Goal: Task Accomplishment & Management: Complete application form

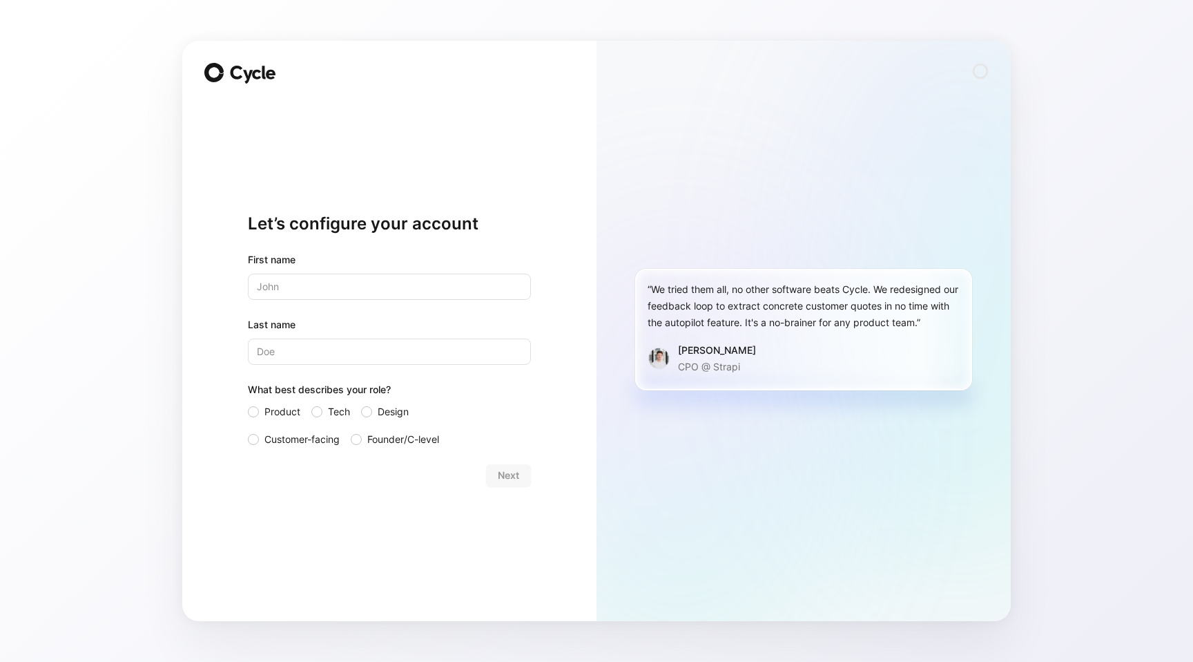
click at [501, 479] on div "Next" at bounding box center [389, 475] width 283 height 22
click at [396, 288] on input "text" at bounding box center [389, 286] width 283 height 26
type input "j"
click at [380, 338] on input "Last name" at bounding box center [389, 351] width 283 height 26
type input "k"
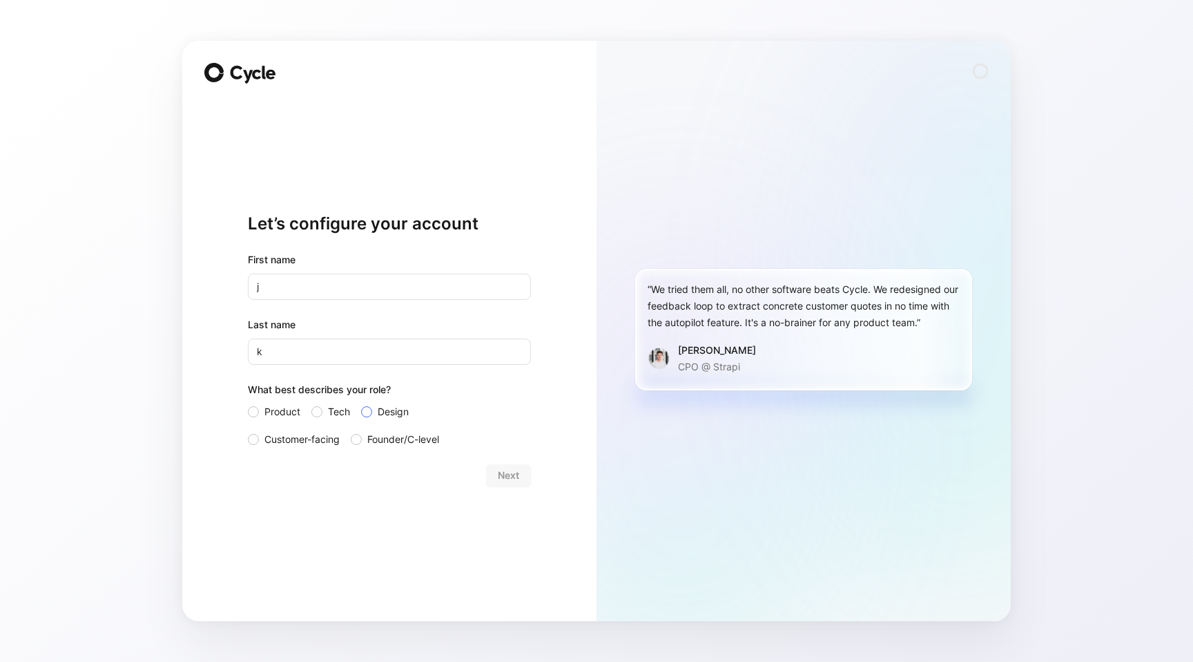
click at [378, 414] on span "Design" at bounding box center [393, 411] width 31 height 17
click at [361, 403] on input "Design" at bounding box center [361, 403] width 0 height 0
click at [511, 476] on span "Next" at bounding box center [508, 475] width 21 height 17
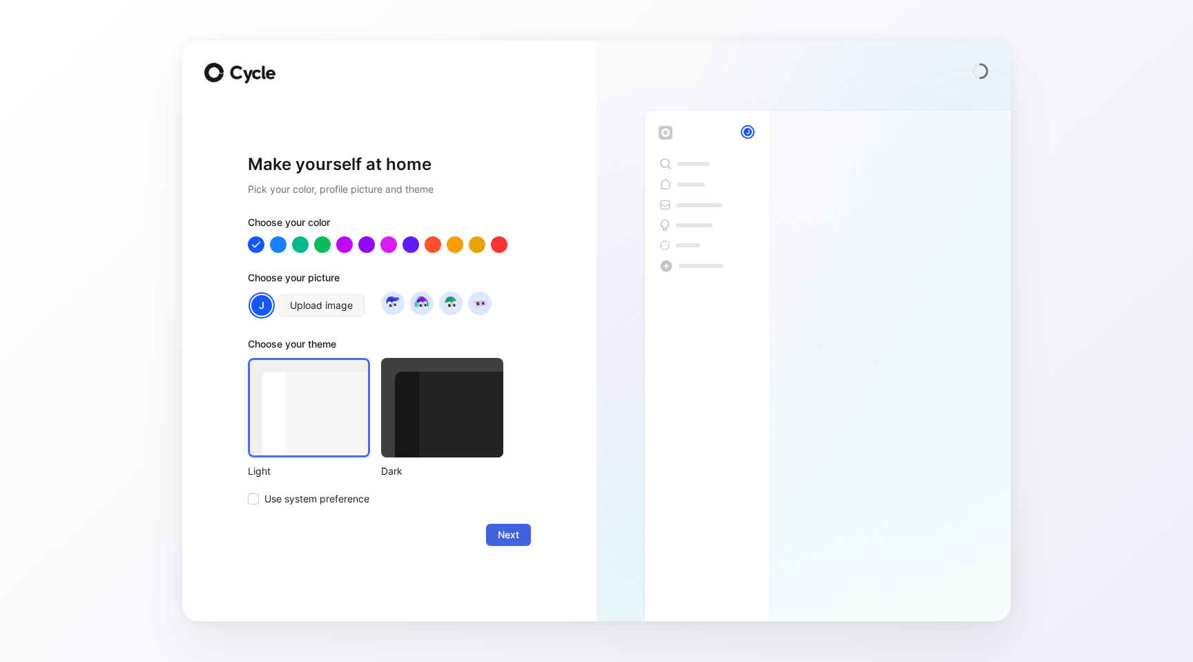
click at [512, 537] on span "Next" at bounding box center [508, 534] width 21 height 17
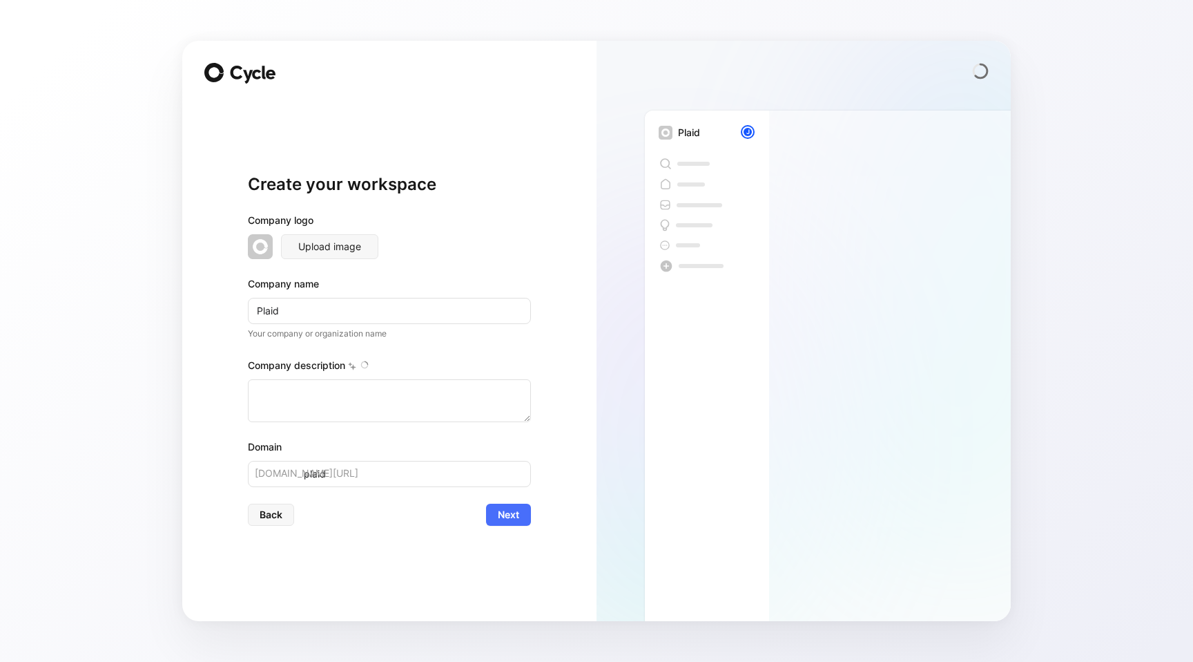
type textarea "Plaid Inc. is a prominent American financial services company based in [GEOGRAP…"
drag, startPoint x: 512, startPoint y: 518, endPoint x: 475, endPoint y: 555, distance: 52.2
click at [475, 555] on div "Create your workspace Company logo Upload image Company name Plaid Your company…" at bounding box center [389, 349] width 283 height 499
click at [407, 321] on input "Plaid" at bounding box center [389, 311] width 283 height 26
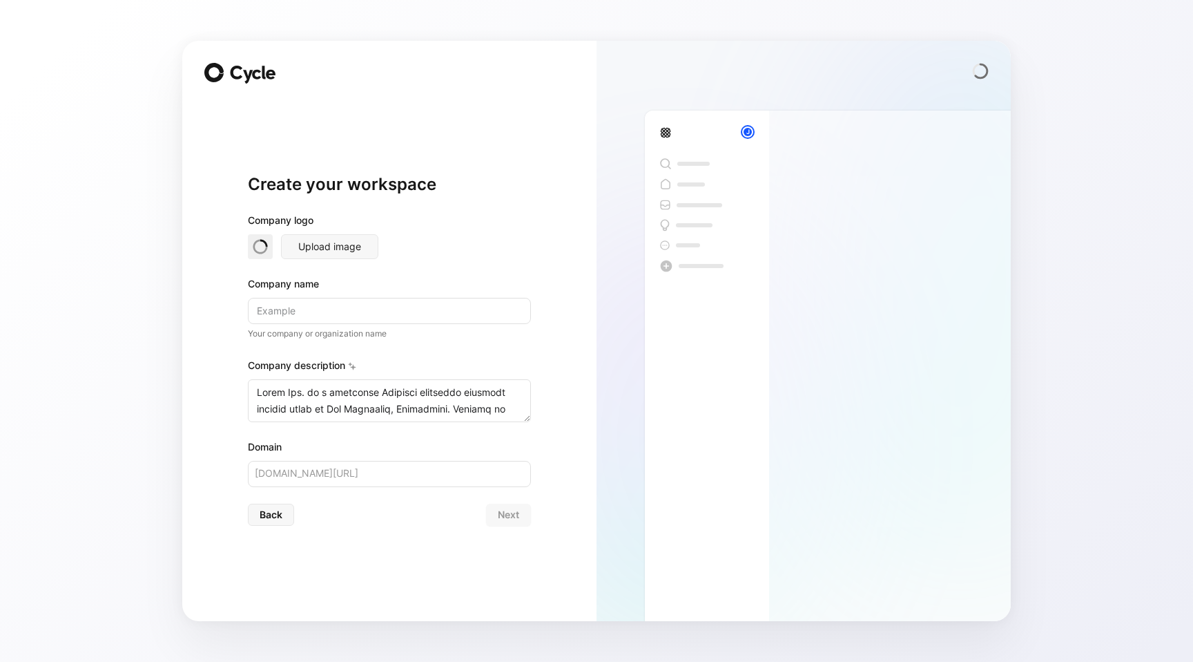
click at [404, 488] on form "Company logo Upload image Company name Your company or organization name Compan…" at bounding box center [389, 369] width 283 height 314
click at [434, 309] on input at bounding box center [389, 311] width 283 height 26
type input "p"
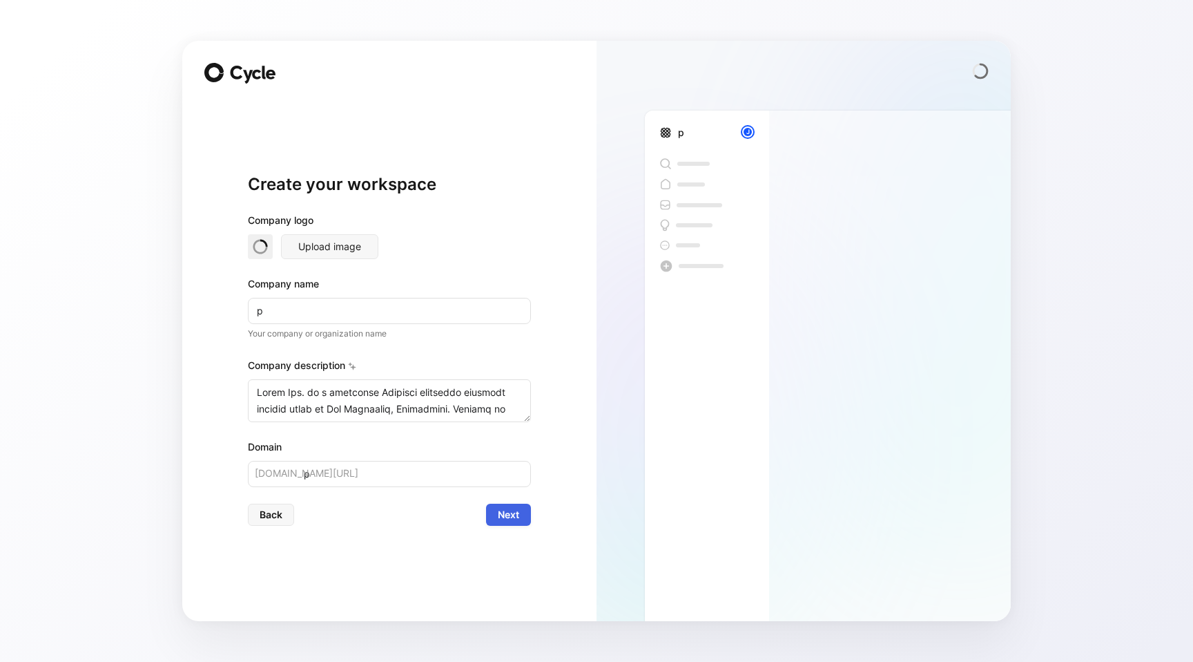
click at [506, 514] on span "Next" at bounding box center [508, 514] width 21 height 17
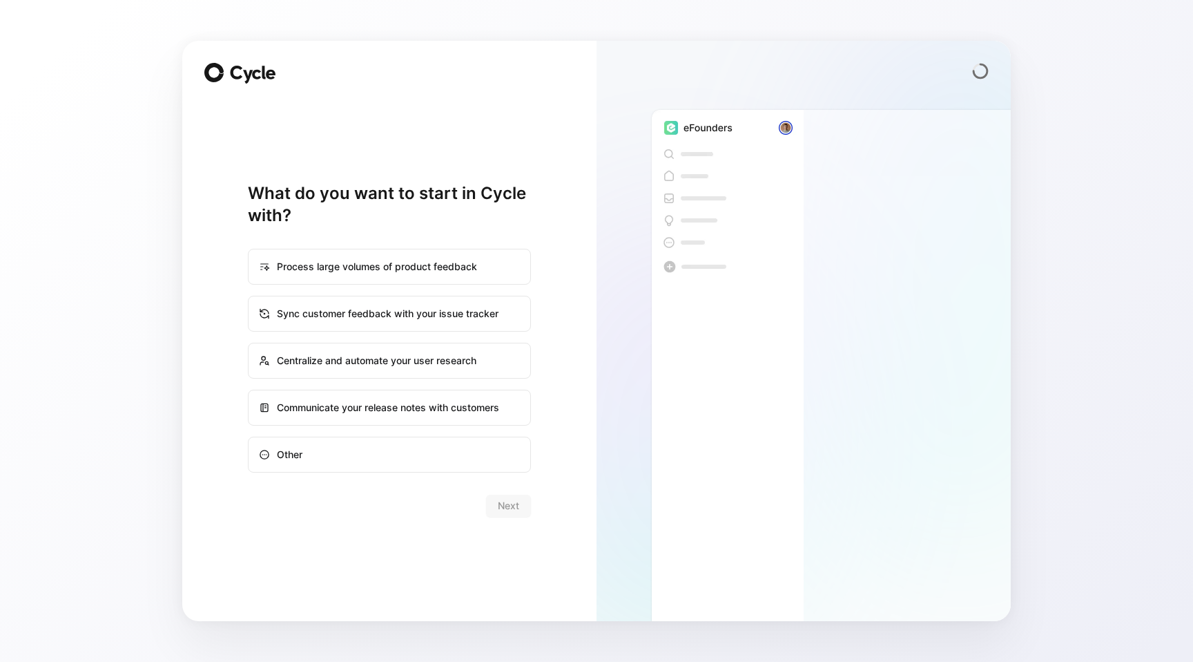
click at [424, 463] on div "Other" at bounding box center [389, 454] width 280 height 33
click at [249, 438] on input "Other" at bounding box center [249, 437] width 1 height 1
radio input "true"
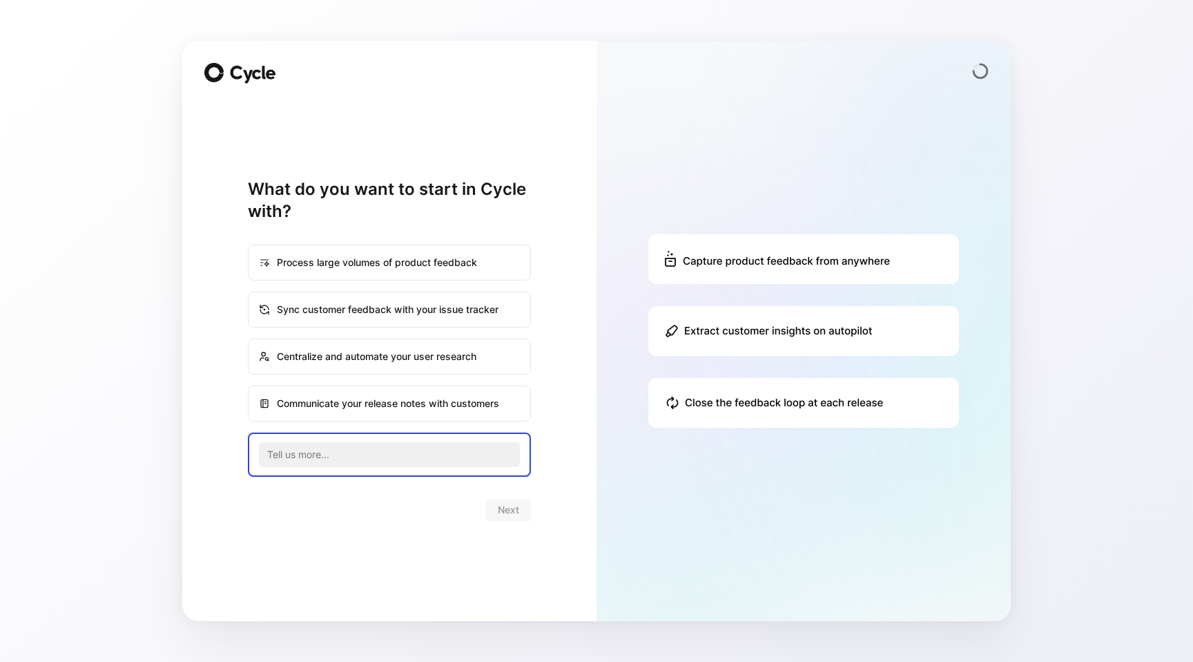
click at [480, 266] on div "Process large volumes of product feedback" at bounding box center [389, 262] width 280 height 33
click at [249, 246] on input "Process large volumes of product feedback" at bounding box center [249, 245] width 1 height 1
radio input "true"
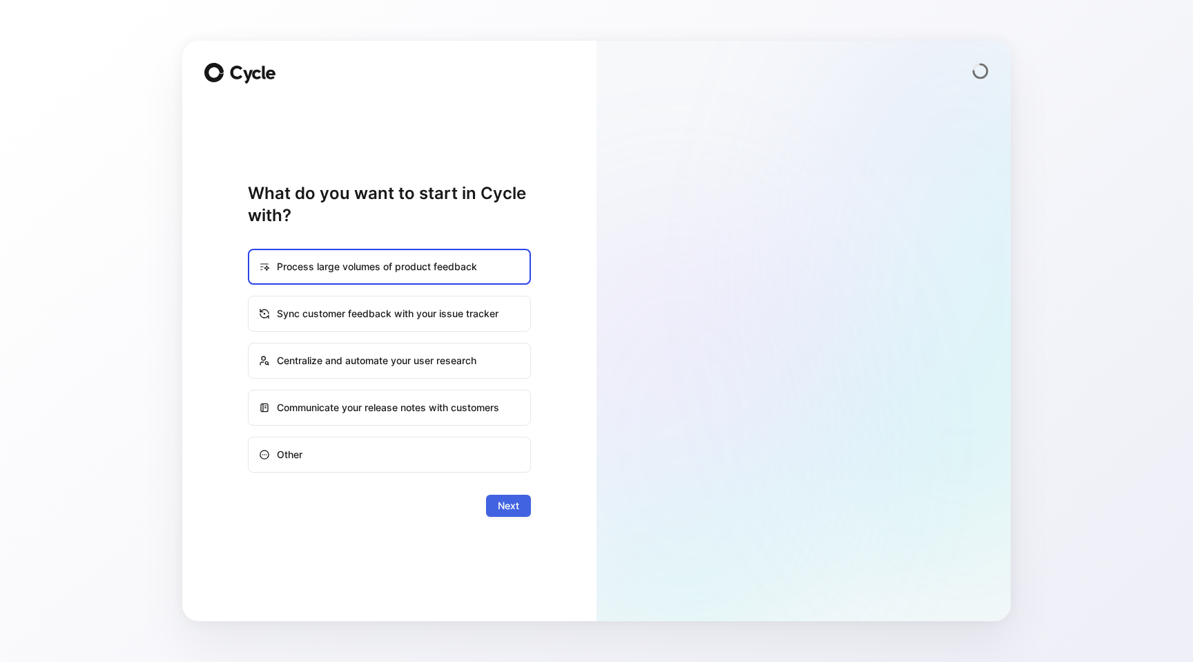
click at [507, 506] on span "Next" at bounding box center [508, 505] width 21 height 17
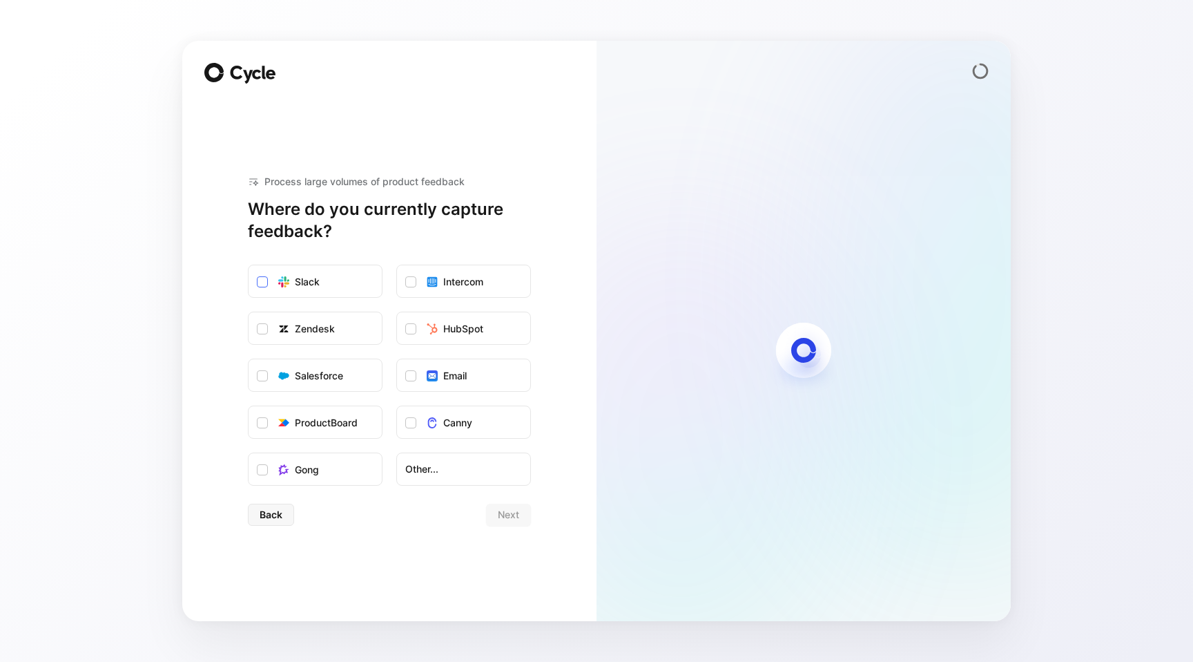
click at [363, 278] on label "Slack" at bounding box center [315, 281] width 133 height 33
click at [249, 265] on input "Slack" at bounding box center [249, 265] width 0 height 0
click at [363, 278] on label "Slack" at bounding box center [315, 281] width 133 height 33
click at [249, 265] on input "Slack" at bounding box center [249, 265] width 0 height 0
click at [363, 278] on label "Slack" at bounding box center [315, 281] width 133 height 33
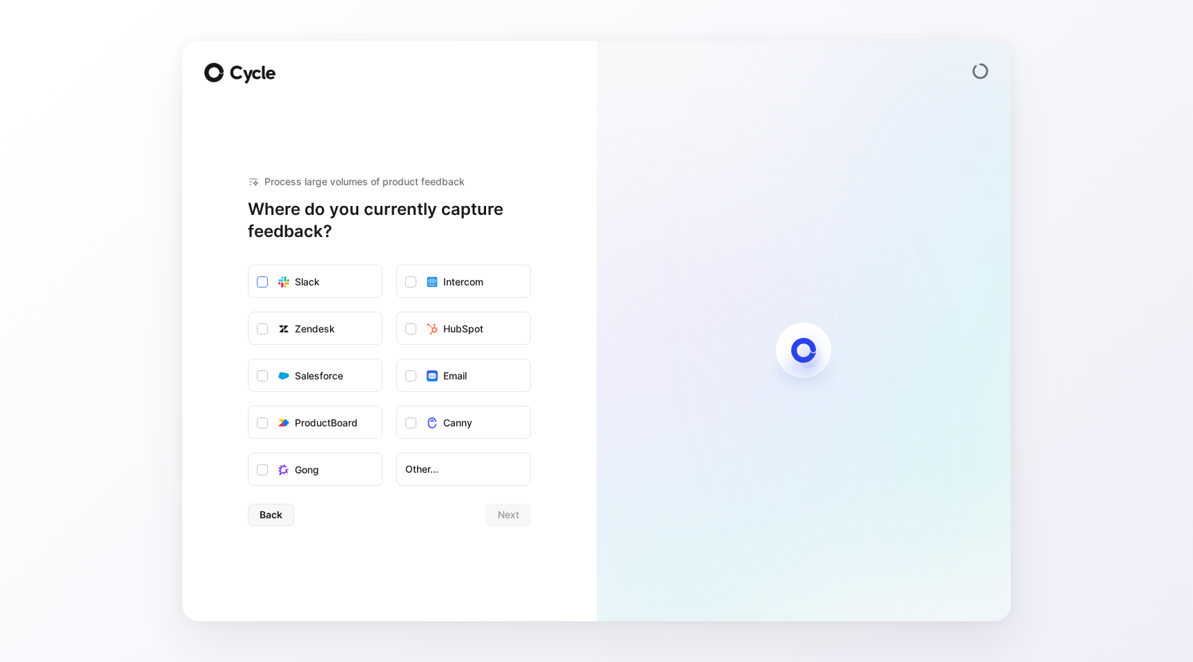
click at [249, 265] on input "Slack" at bounding box center [249, 265] width 0 height 0
click at [455, 296] on label "Intercom" at bounding box center [463, 281] width 133 height 33
click at [397, 265] on input "Intercom" at bounding box center [397, 265] width 0 height 0
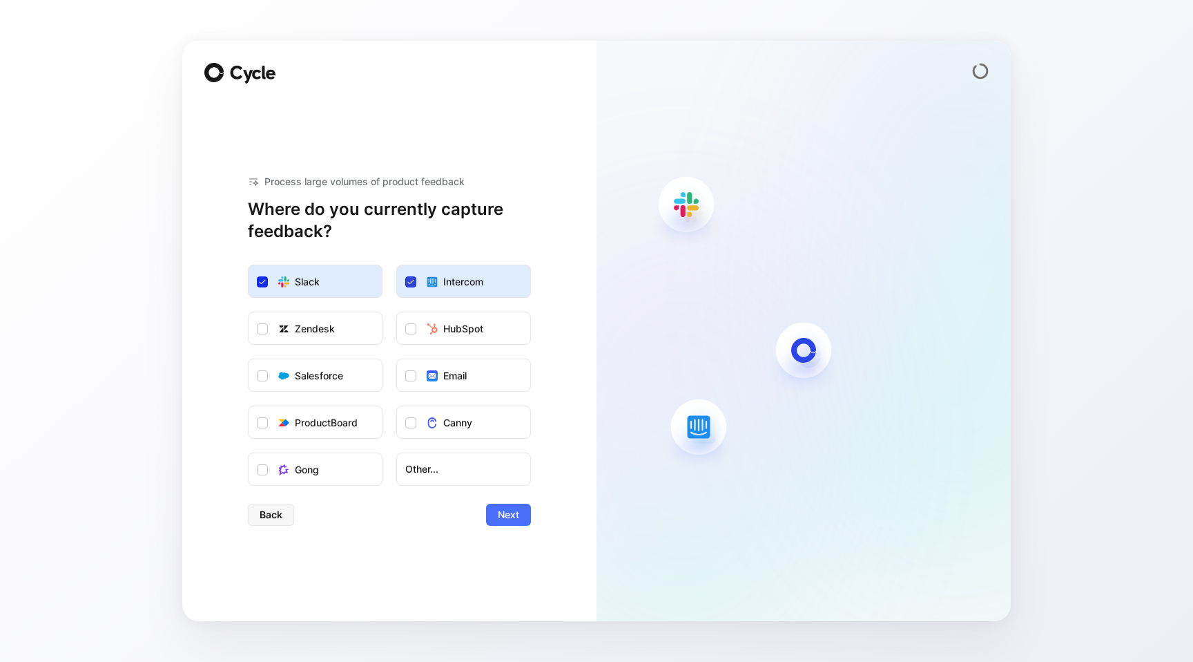
click at [455, 294] on label "Intercom" at bounding box center [463, 281] width 133 height 33
click at [397, 265] on input "Intercom" at bounding box center [397, 265] width 0 height 0
click at [455, 320] on div "HubSpot" at bounding box center [463, 328] width 40 height 17
click at [397, 312] on input "HubSpot" at bounding box center [397, 312] width 0 height 0
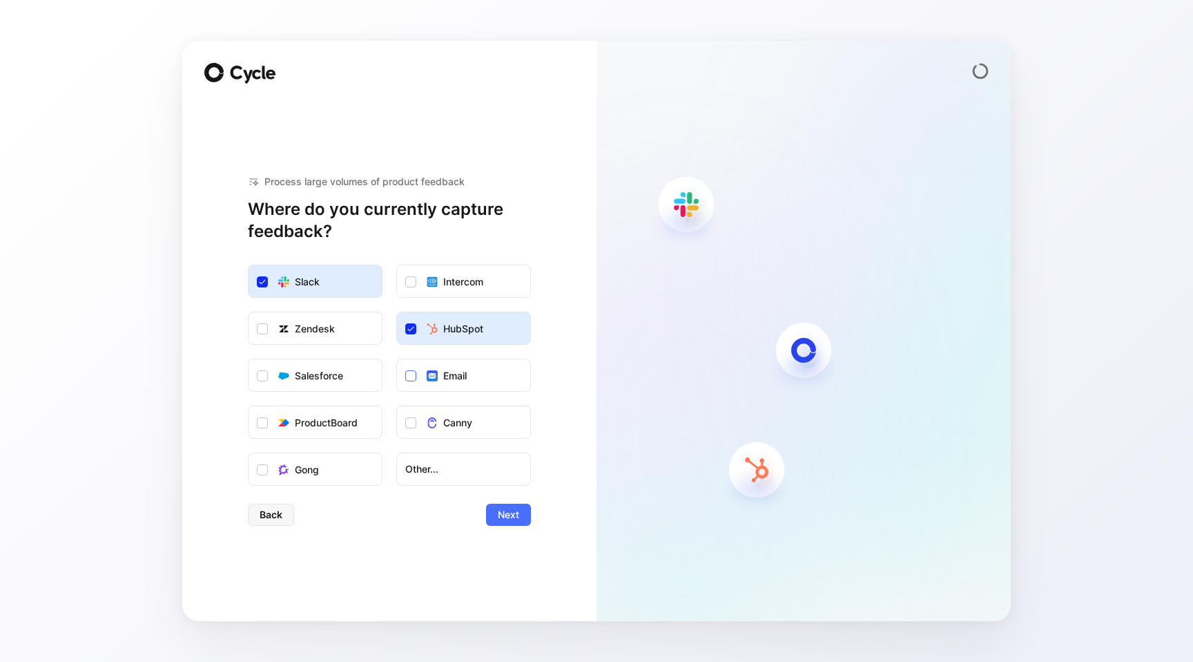
click at [449, 372] on div "Email" at bounding box center [454, 375] width 23 height 17
click at [397, 359] on input "Email" at bounding box center [397, 359] width 0 height 0
click at [431, 409] on label "Canny" at bounding box center [463, 422] width 133 height 33
click at [397, 406] on input "Canny" at bounding box center [397, 406] width 0 height 0
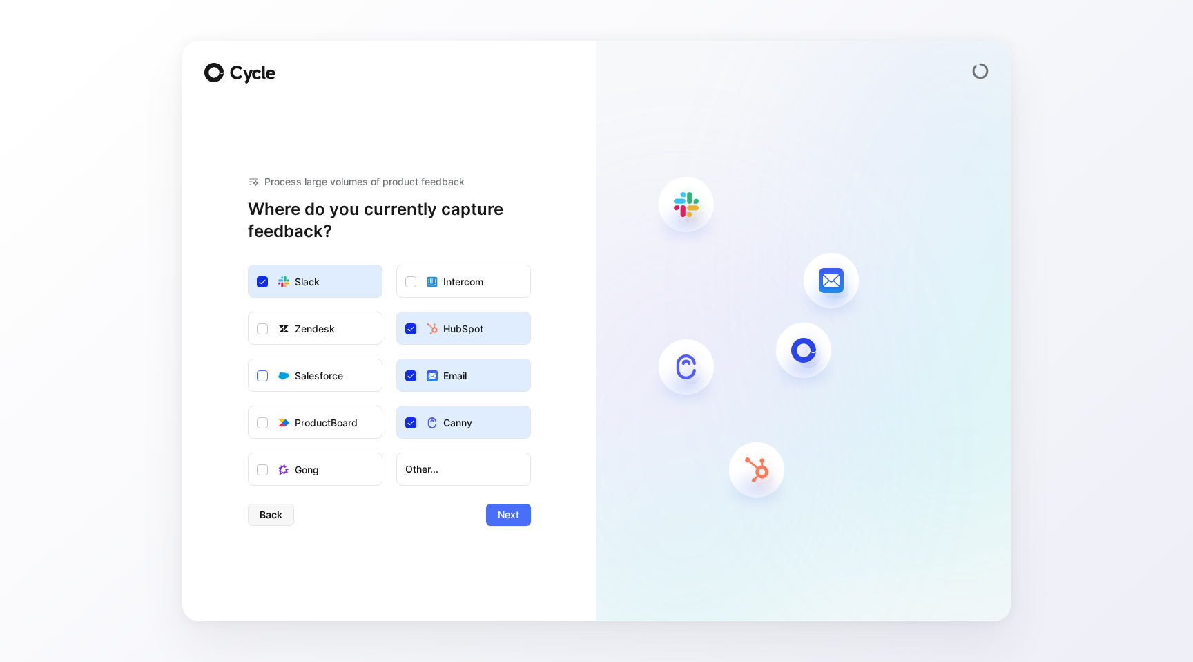
click at [339, 376] on div "Salesforce" at bounding box center [319, 375] width 48 height 17
click at [249, 359] on input "Salesforce" at bounding box center [249, 359] width 0 height 0
click at [339, 319] on label "Zendesk" at bounding box center [315, 328] width 133 height 33
click at [249, 312] on input "Zendesk" at bounding box center [249, 312] width 0 height 0
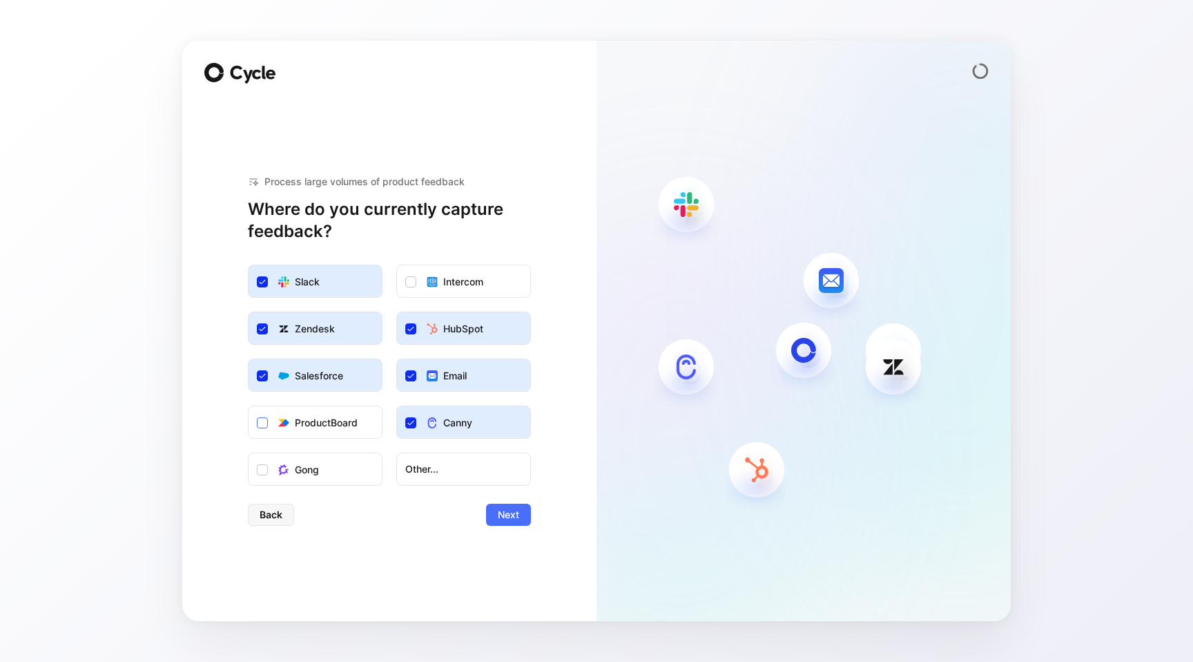
click at [328, 421] on div "ProductBoard" at bounding box center [326, 422] width 63 height 17
click at [249, 406] on input "ProductBoard" at bounding box center [249, 406] width 0 height 0
click at [322, 461] on label "Gong" at bounding box center [315, 469] width 133 height 33
click at [249, 453] on input "Gong" at bounding box center [249, 453] width 0 height 0
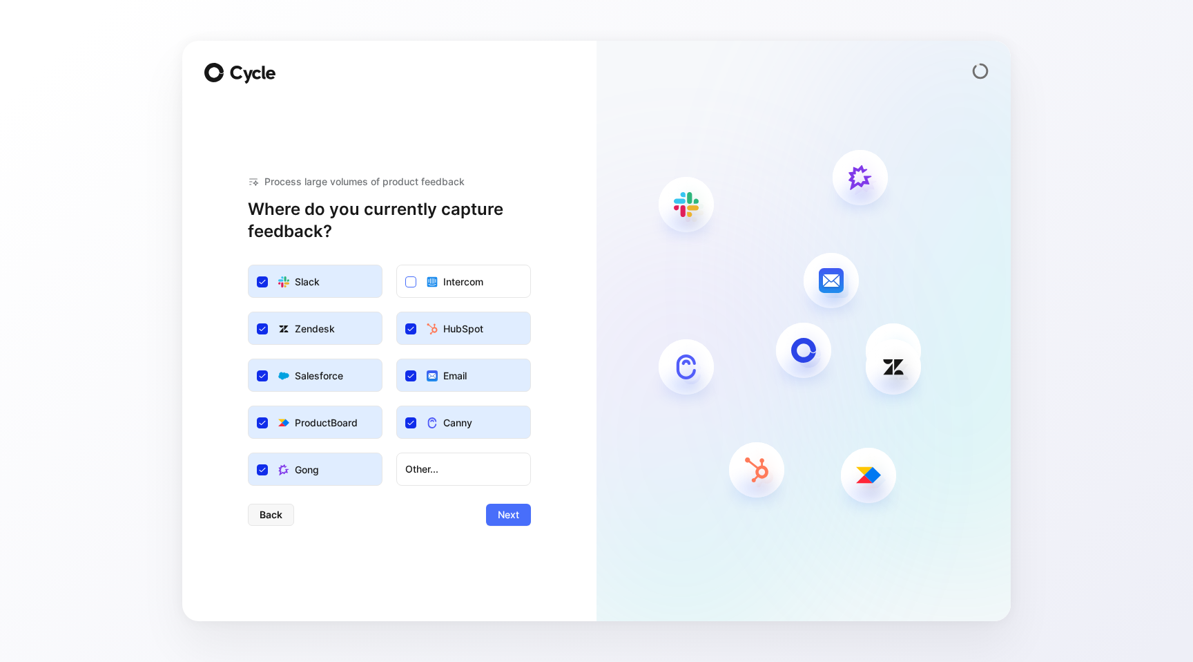
click at [457, 286] on div "Intercom" at bounding box center [463, 281] width 40 height 17
click at [397, 265] on input "Intercom" at bounding box center [397, 265] width 0 height 0
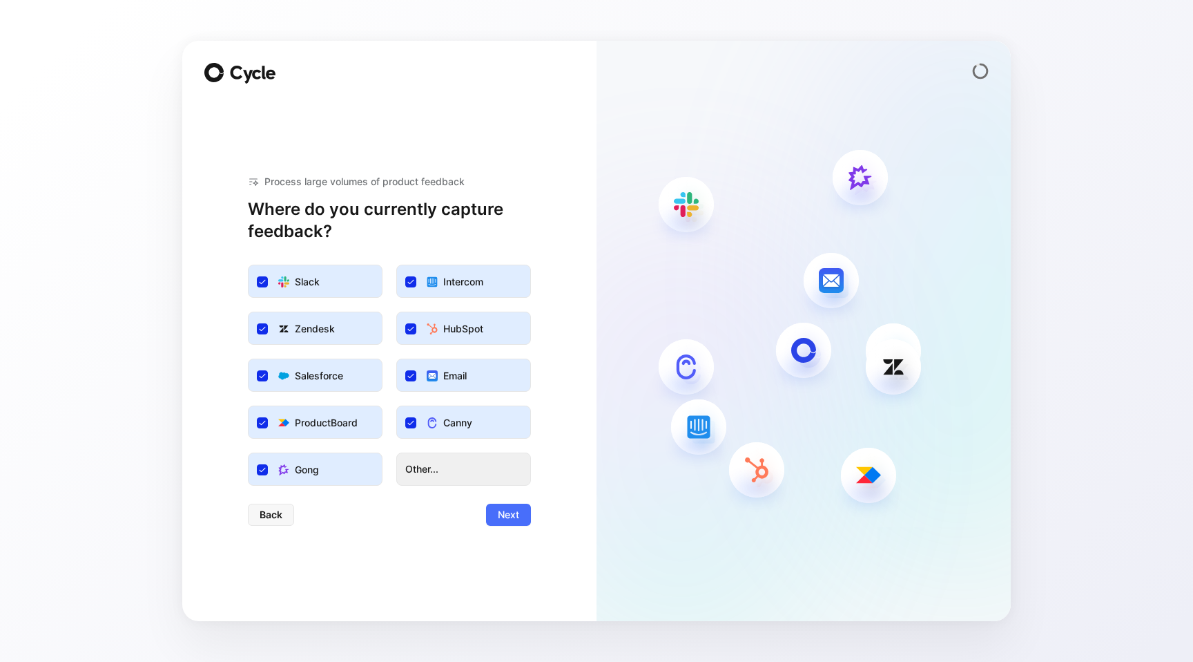
click at [470, 461] on span "Other..." at bounding box center [463, 469] width 117 height 17
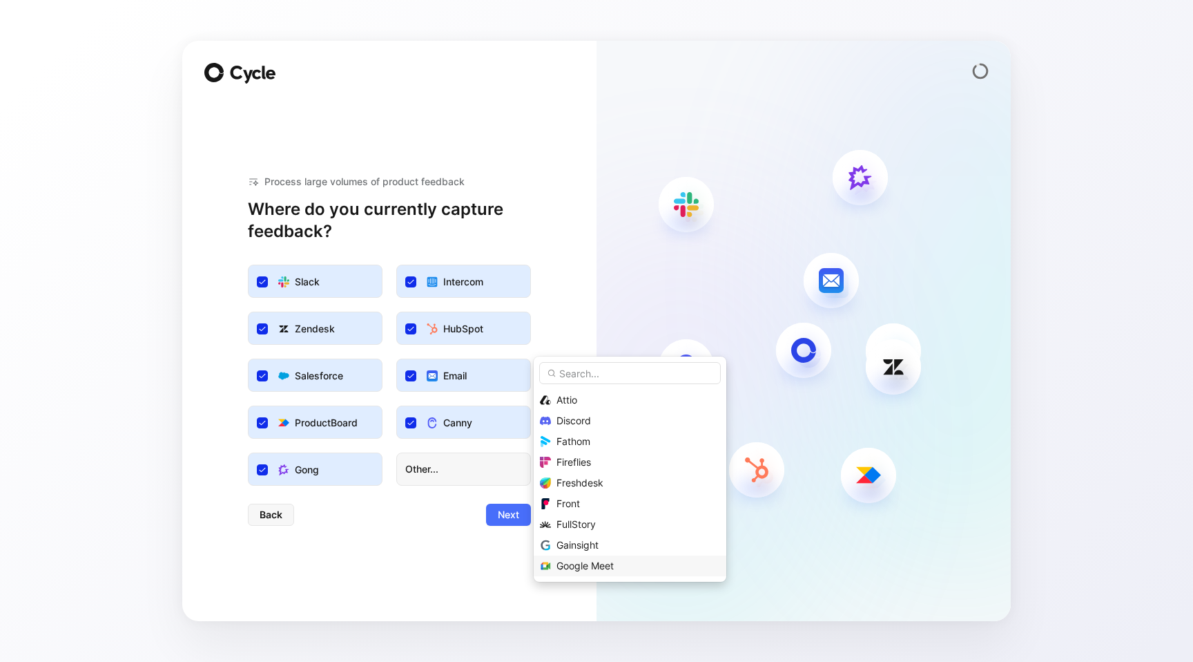
click at [584, 561] on span "Google Meet" at bounding box center [585, 565] width 57 height 12
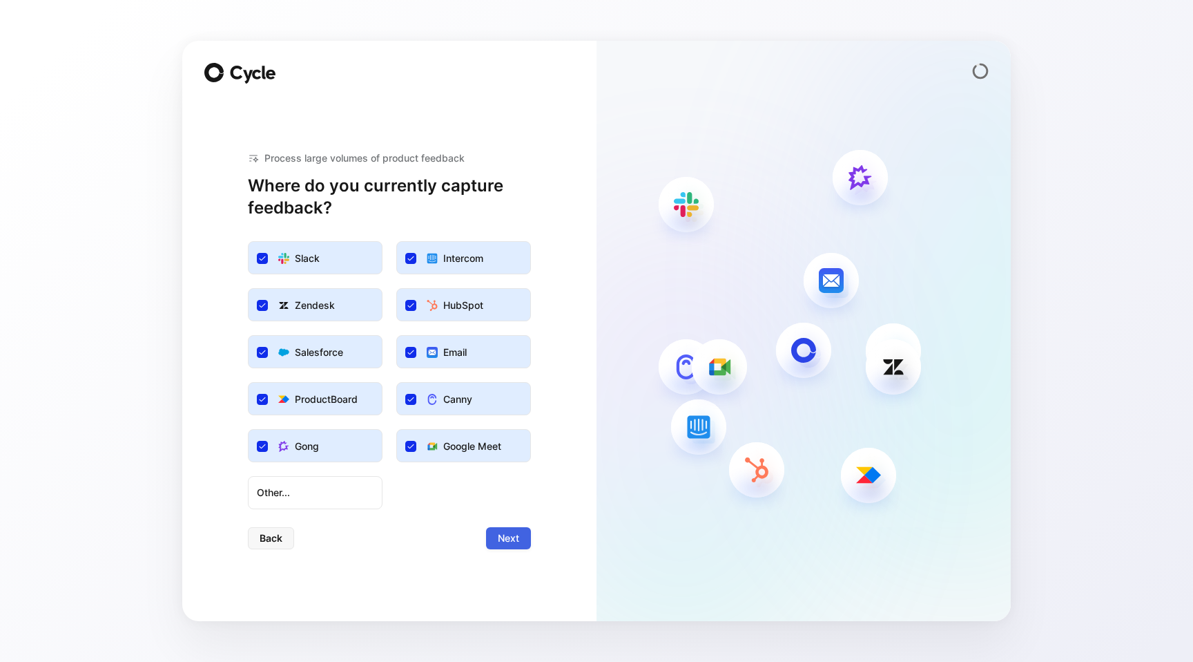
click at [508, 539] on span "Next" at bounding box center [508, 538] width 21 height 17
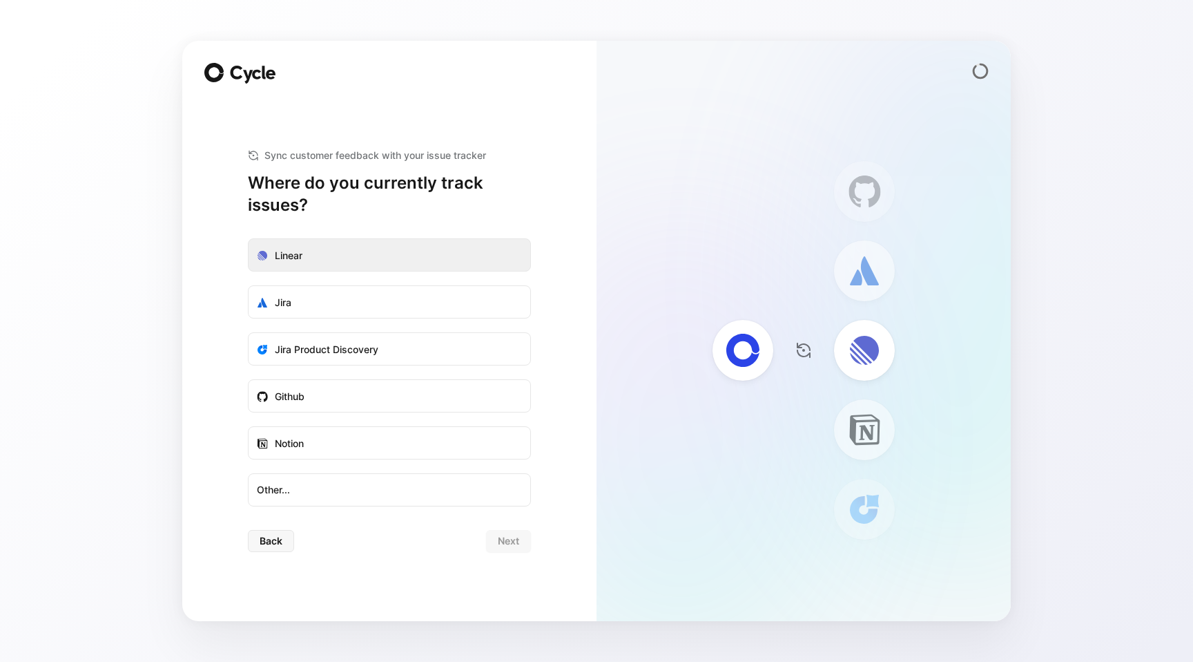
click at [464, 260] on label "Linear" at bounding box center [390, 255] width 282 height 33
click at [249, 239] on input "Linear" at bounding box center [249, 239] width 0 height 0
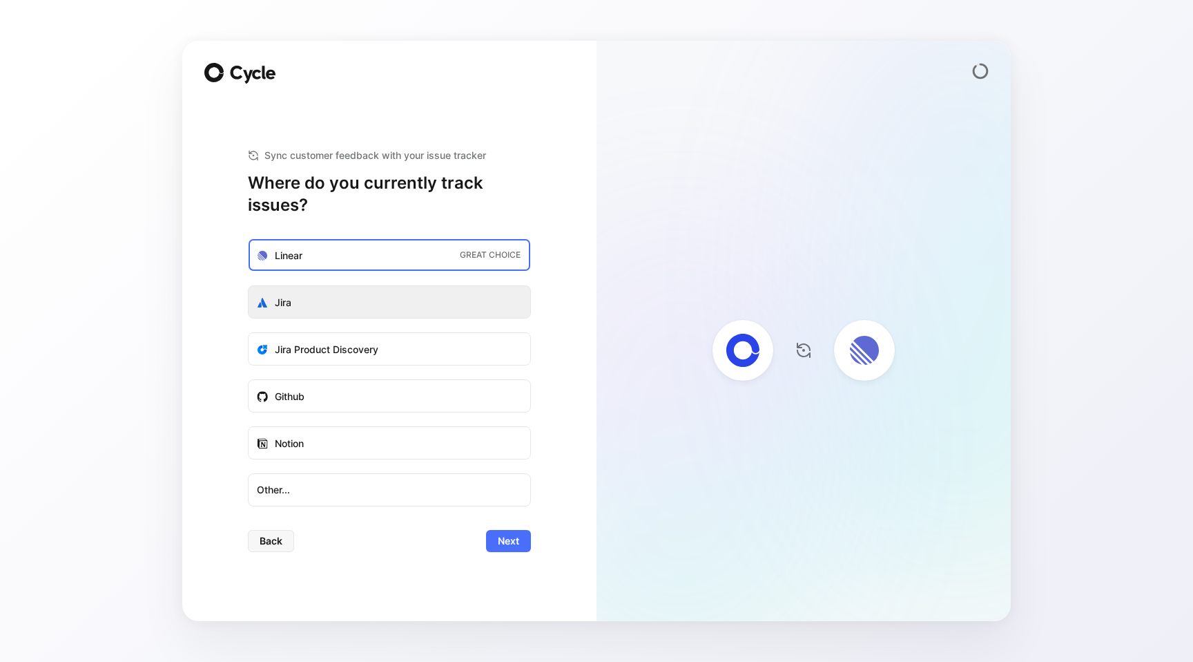
click at [459, 303] on label "Jira" at bounding box center [390, 302] width 282 height 33
click at [249, 286] on input "Jira" at bounding box center [249, 286] width 0 height 0
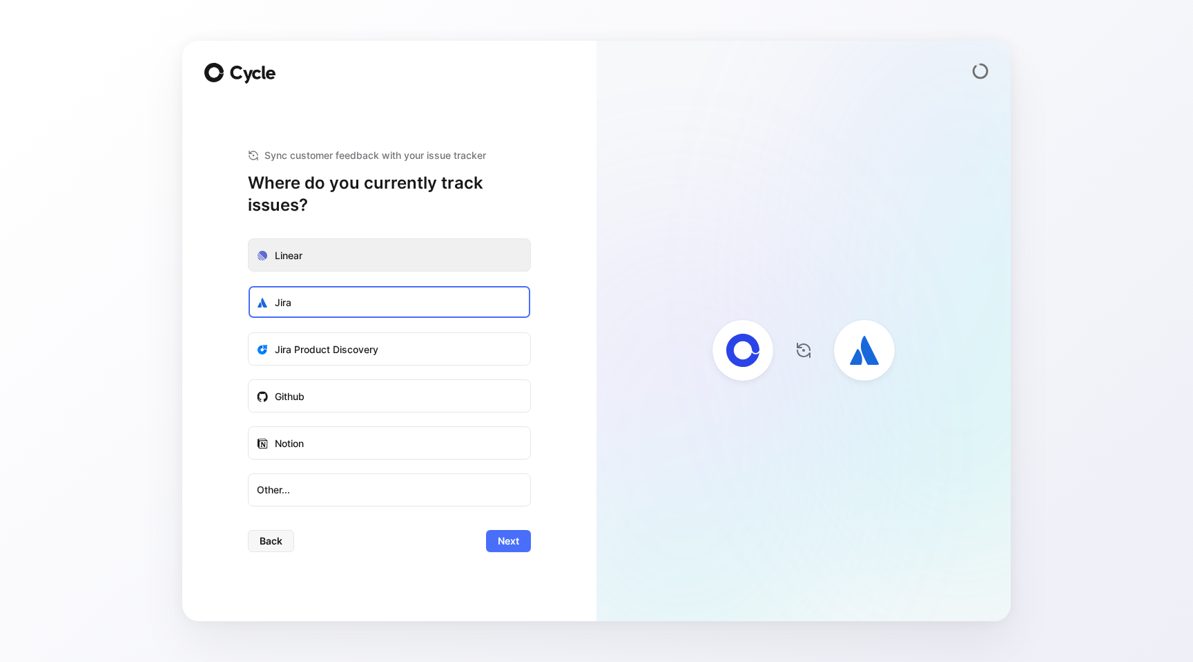
click at [467, 264] on label "Linear" at bounding box center [390, 255] width 282 height 33
click at [249, 239] on input "Linear" at bounding box center [249, 239] width 0 height 0
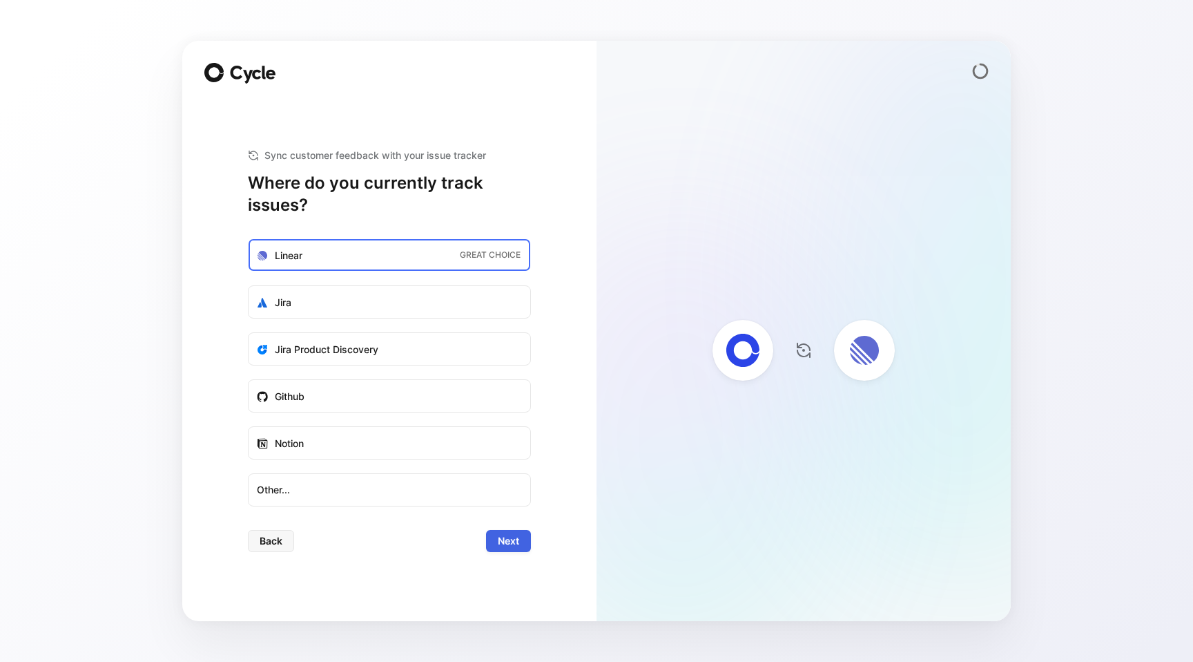
click at [512, 539] on span "Next" at bounding box center [508, 540] width 21 height 17
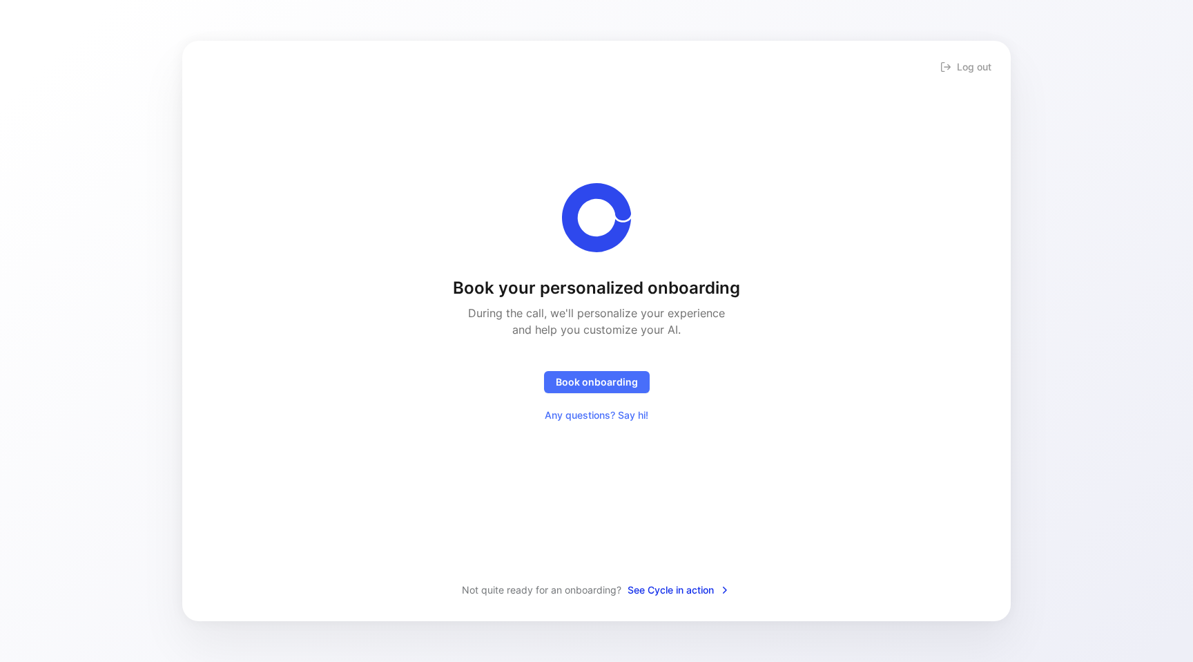
click at [672, 591] on span "See Cycle in action" at bounding box center [679, 589] width 103 height 17
click at [874, 552] on div "Join me to get immediate access" at bounding box center [901, 551] width 176 height 17
click at [972, 594] on img at bounding box center [977, 587] width 33 height 33
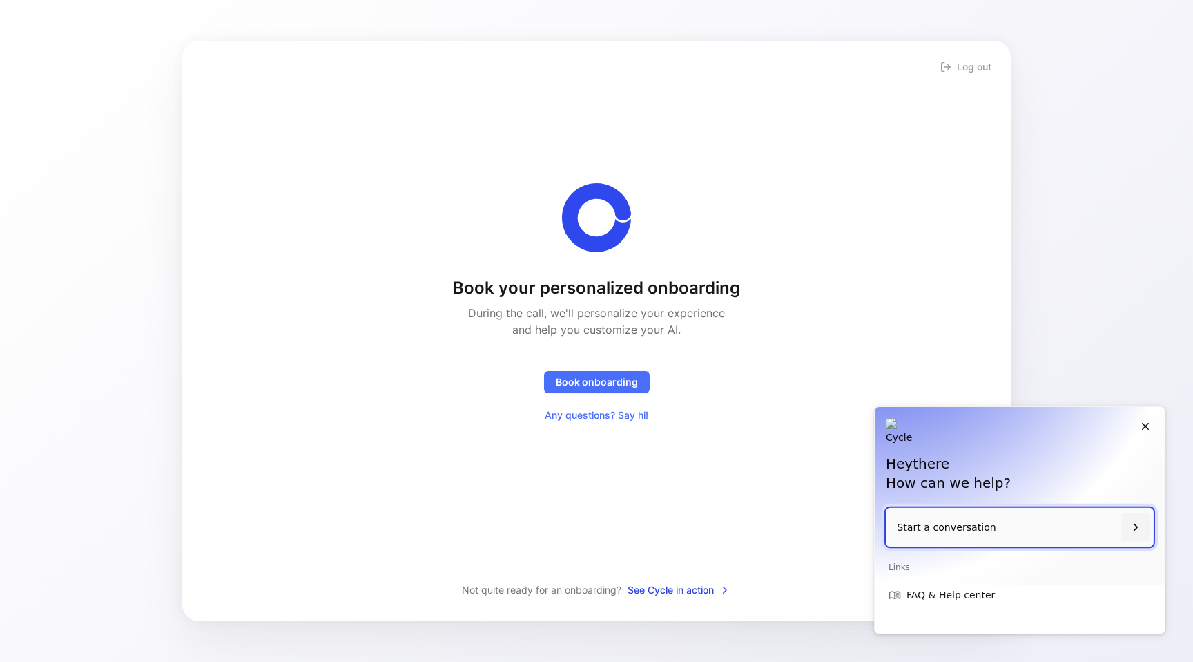
click at [975, 523] on p "Start a conversation" at bounding box center [1006, 527] width 219 height 39
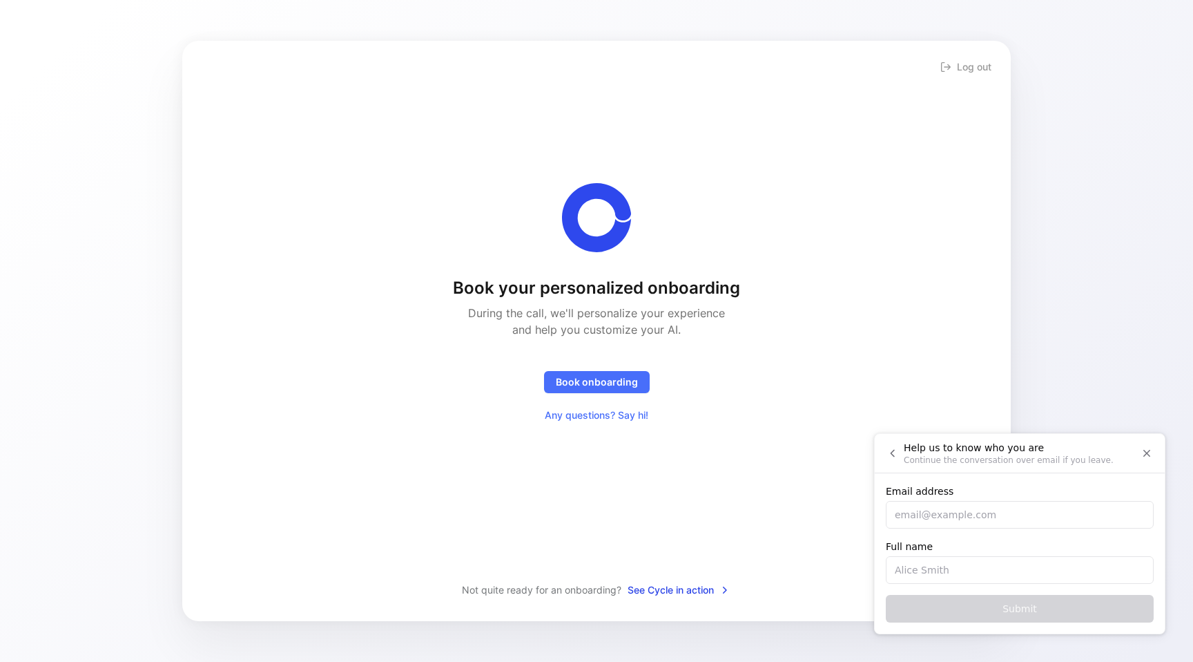
click at [975, 523] on input "Email address" at bounding box center [1020, 515] width 268 height 28
click at [1132, 449] on span "Help us to know who you are" at bounding box center [1020, 448] width 232 height 14
click at [1146, 449] on icon "Close" at bounding box center [1147, 453] width 12 height 12
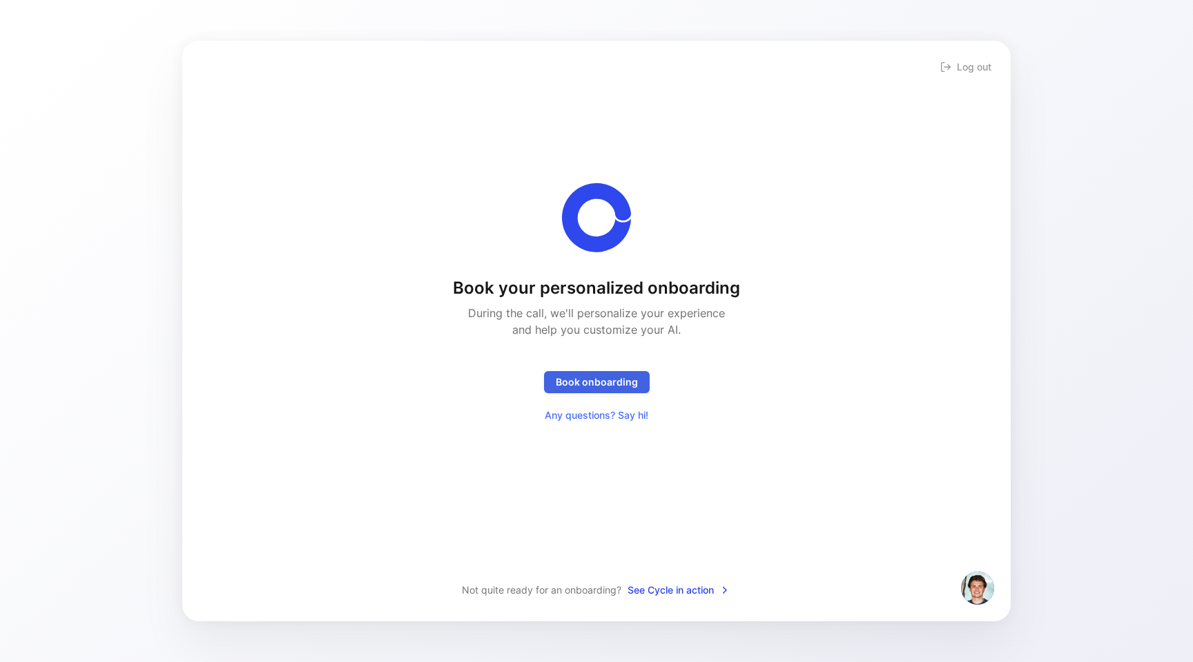
click at [618, 378] on span "Book onboarding" at bounding box center [597, 382] width 82 height 17
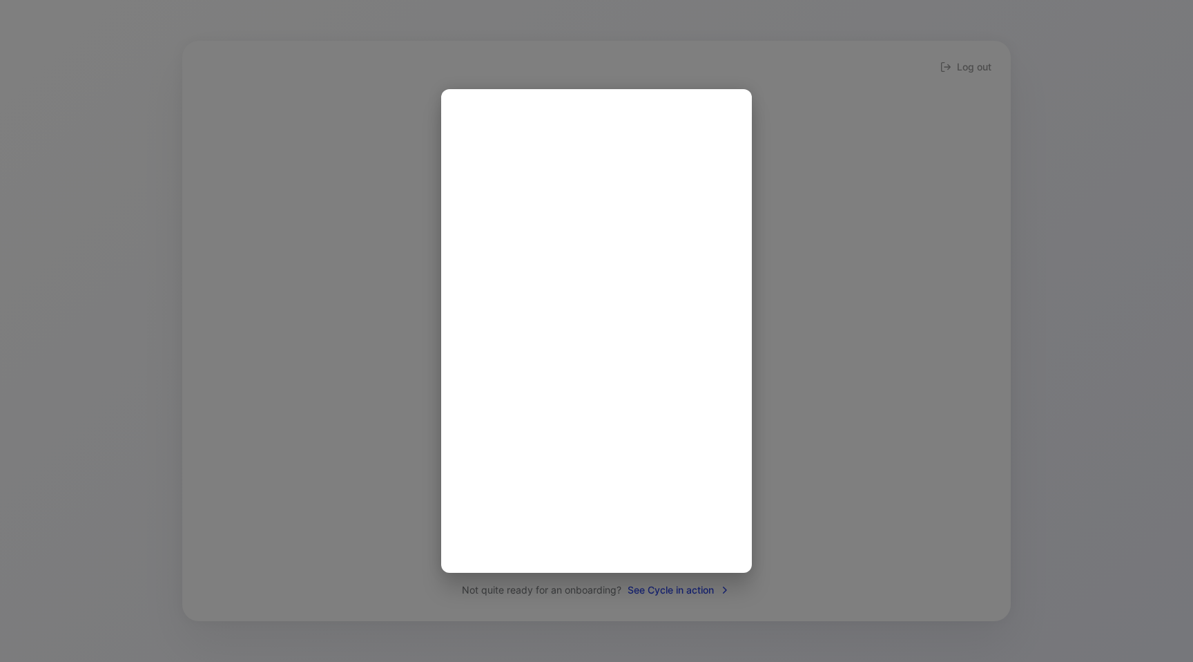
click at [786, 253] on div at bounding box center [596, 331] width 1193 height 662
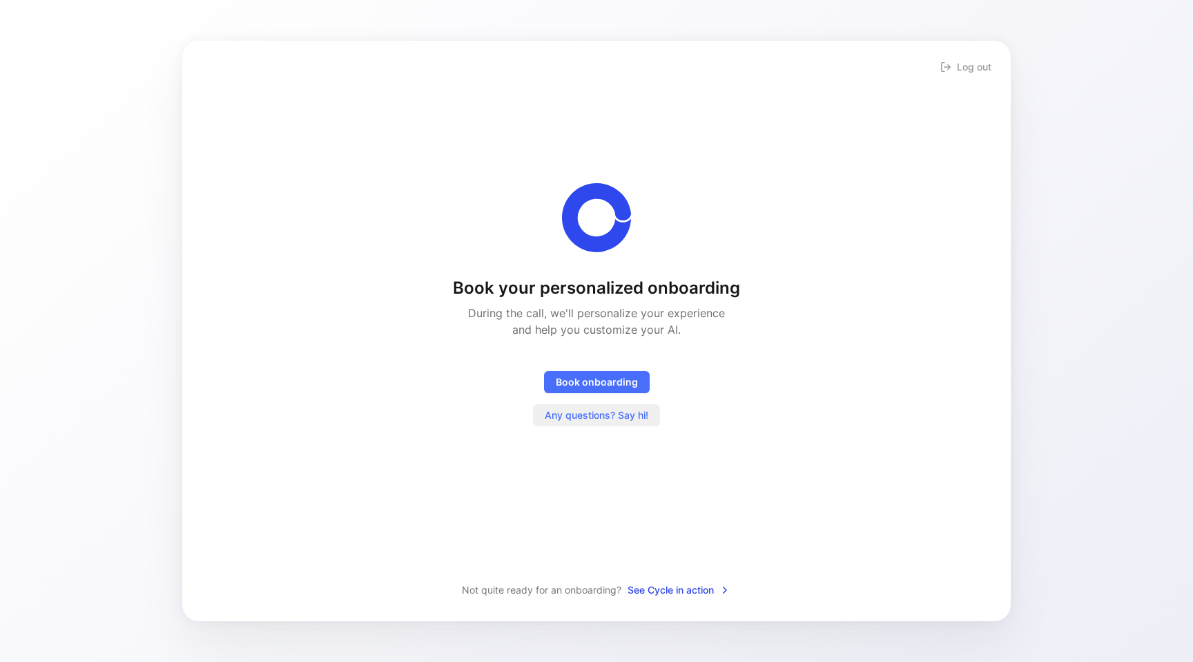
click at [609, 418] on span "Any questions? Say hi!" at bounding box center [597, 415] width 104 height 17
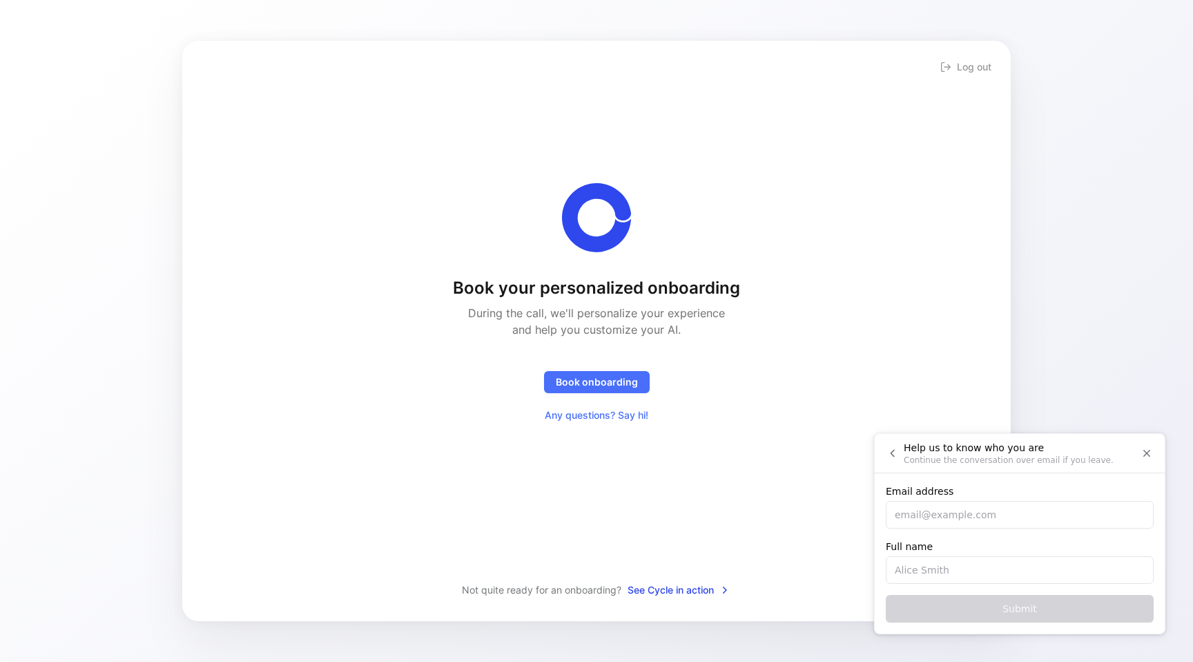
click at [808, 356] on div "Book your personalized onboarding During the call, we'll personalize your exper…" at bounding box center [596, 304] width 784 height 243
click at [1148, 452] on icon "Close" at bounding box center [1147, 453] width 12 height 12
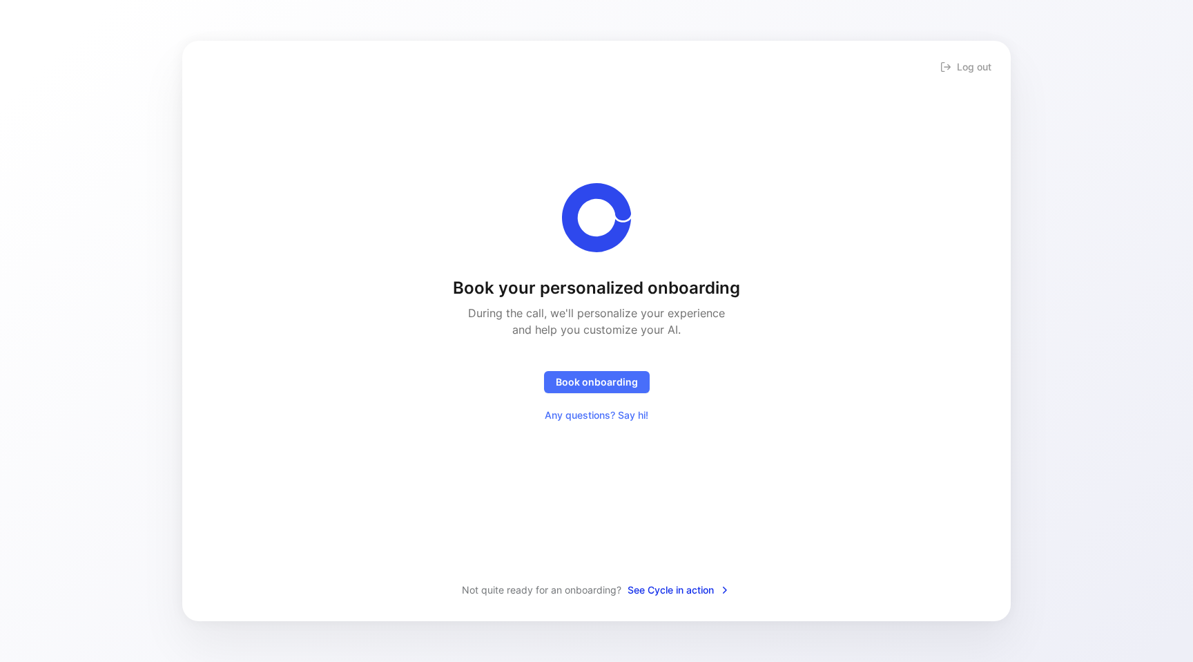
click at [691, 586] on span "See Cycle in action" at bounding box center [679, 589] width 103 height 17
